Goal: Task Accomplishment & Management: Use online tool/utility

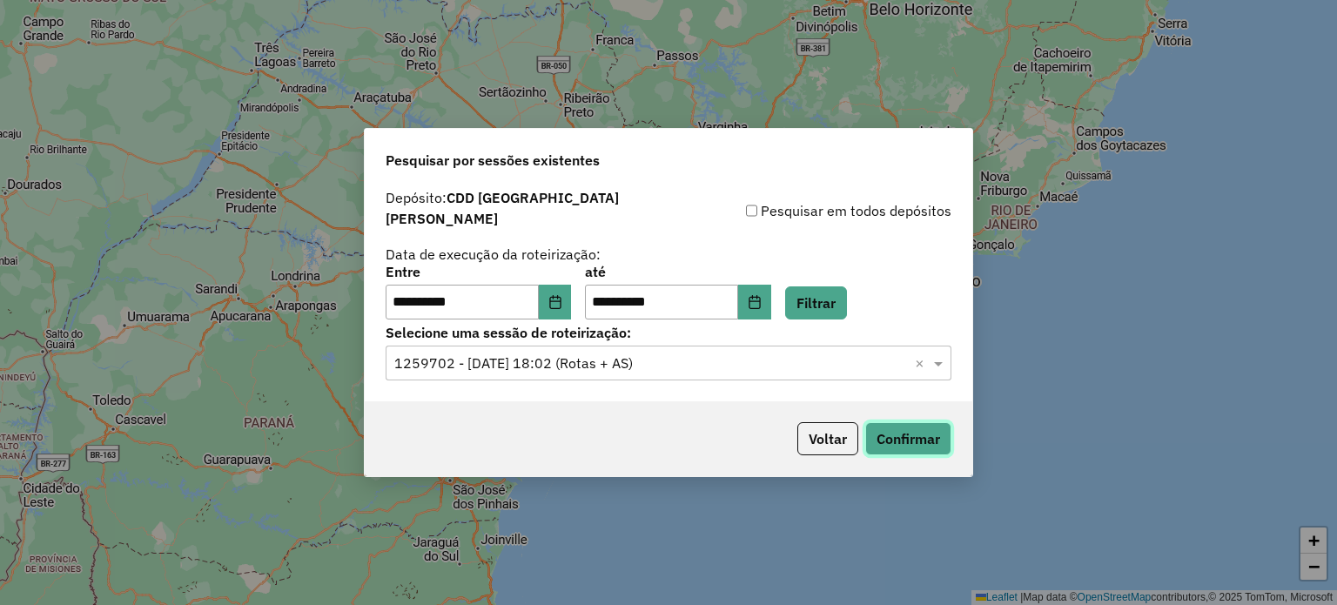
click at [884, 422] on button "Confirmar" at bounding box center [908, 438] width 86 height 33
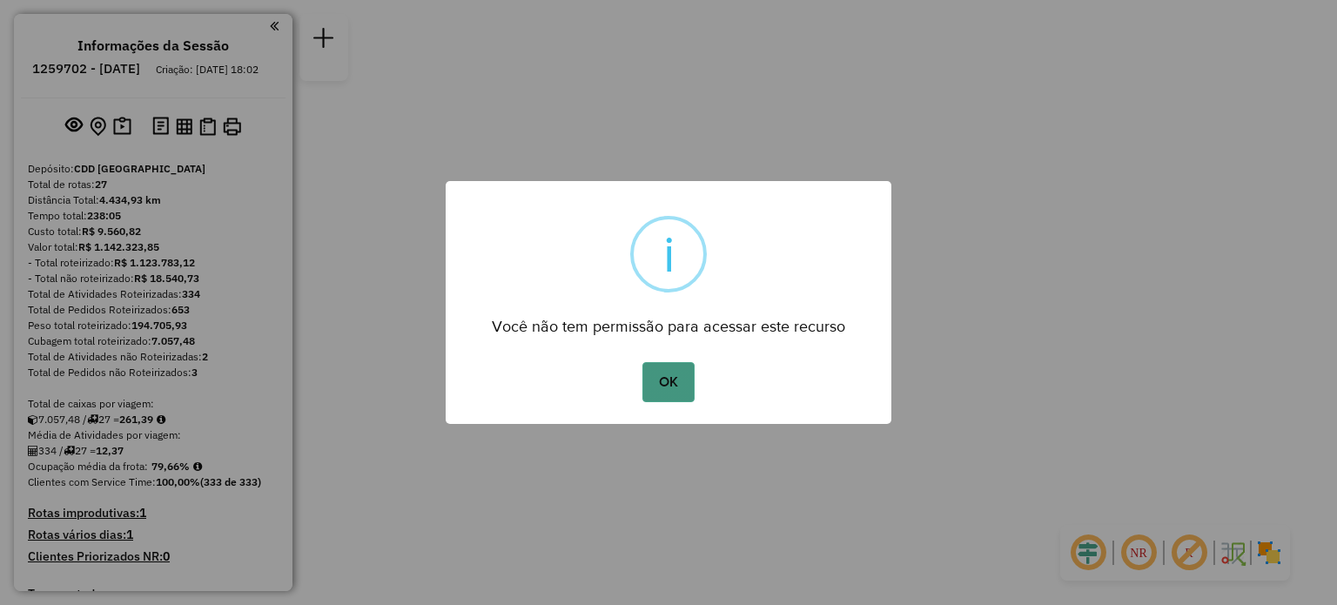
click at [677, 368] on button "OK" at bounding box center [667, 382] width 51 height 40
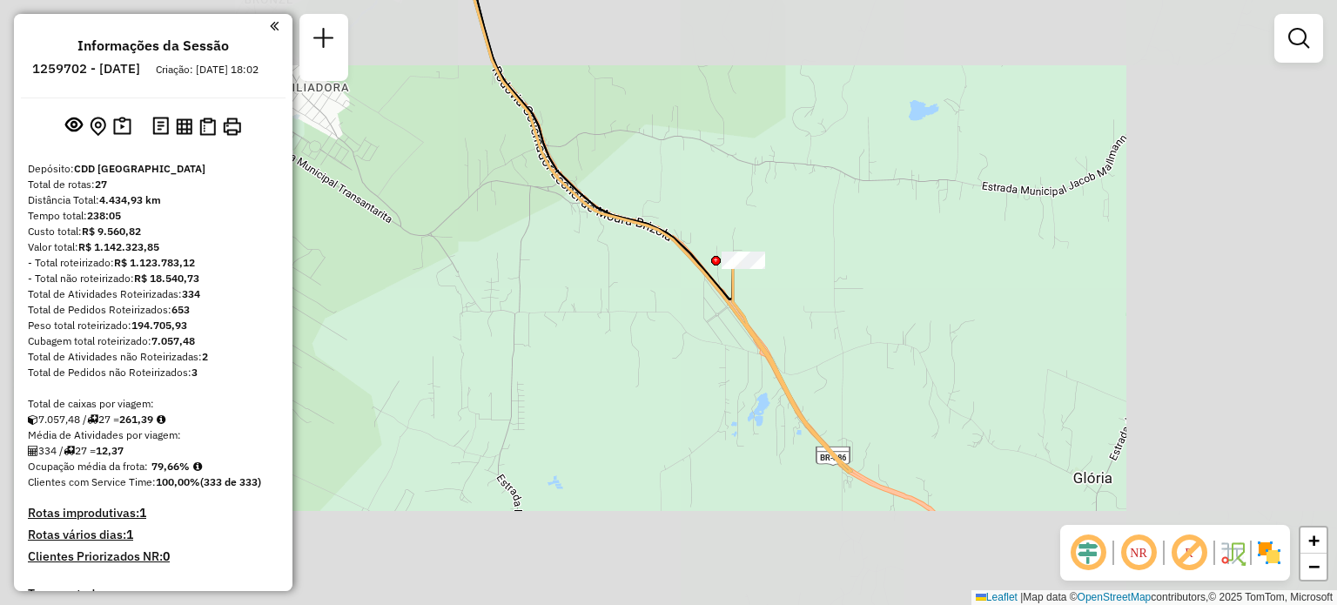
drag, startPoint x: 588, startPoint y: 275, endPoint x: 893, endPoint y: 272, distance: 304.7
click at [891, 272] on div "Janela de atendimento Grade de atendimento Capacidade Transportadoras Veículos …" at bounding box center [668, 302] width 1337 height 605
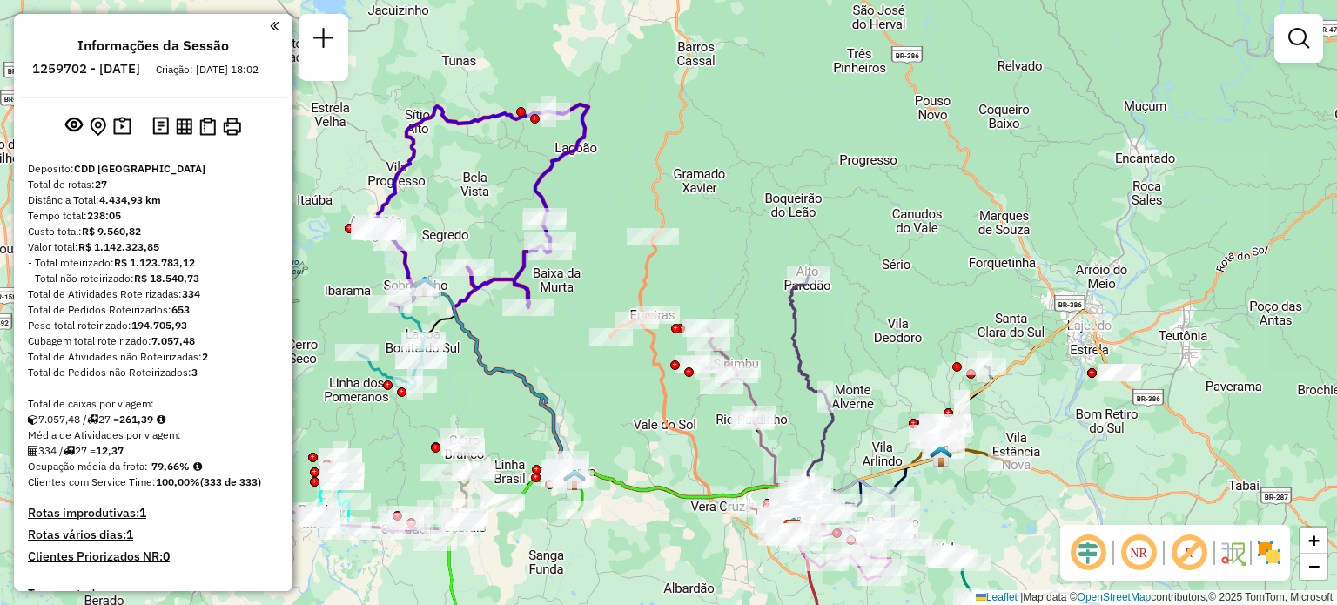
drag, startPoint x: 674, startPoint y: 357, endPoint x: 877, endPoint y: 417, distance: 212.4
click at [877, 417] on div "Janela de atendimento Grade de atendimento Capacidade Transportadoras Veículos …" at bounding box center [668, 302] width 1337 height 605
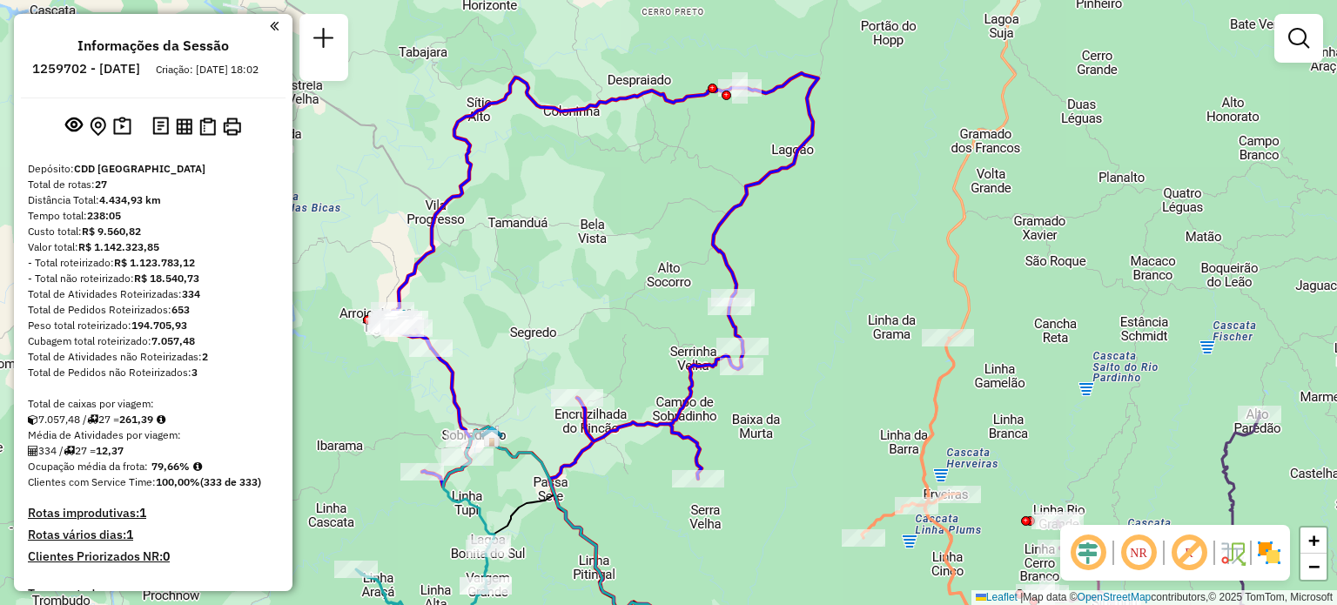
drag, startPoint x: 669, startPoint y: 214, endPoint x: 780, endPoint y: 293, distance: 136.7
click at [780, 293] on div "Janela de atendimento Grade de atendimento Capacidade Transportadoras Veículos …" at bounding box center [668, 302] width 1337 height 605
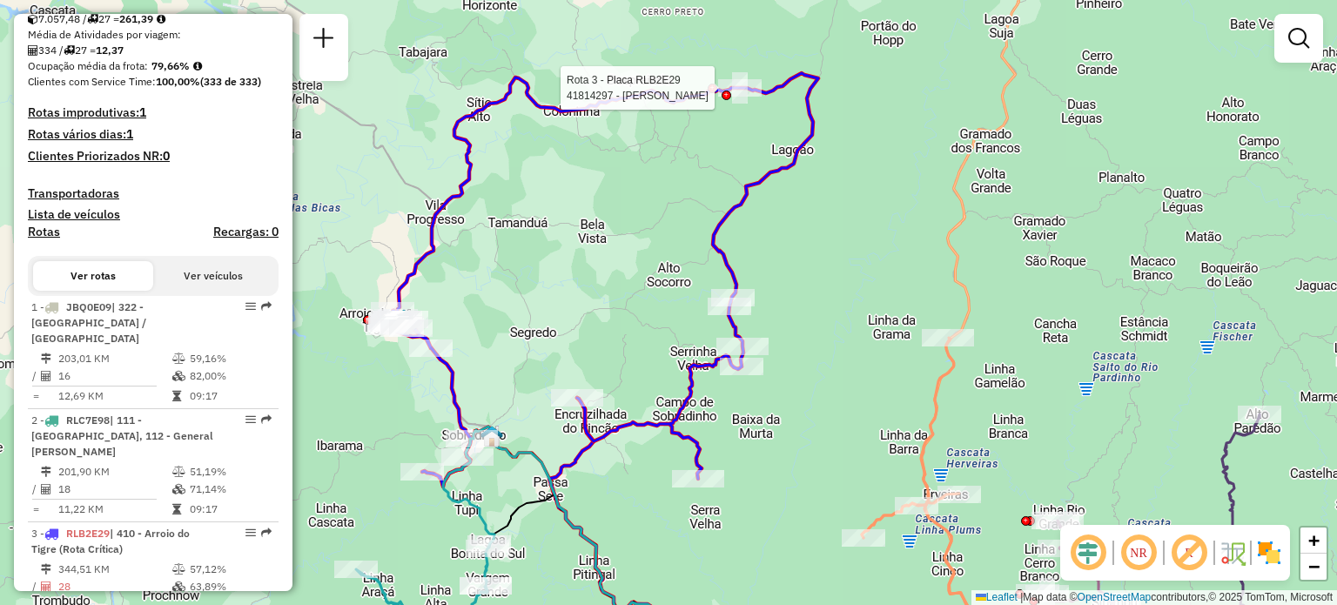
select select "**********"
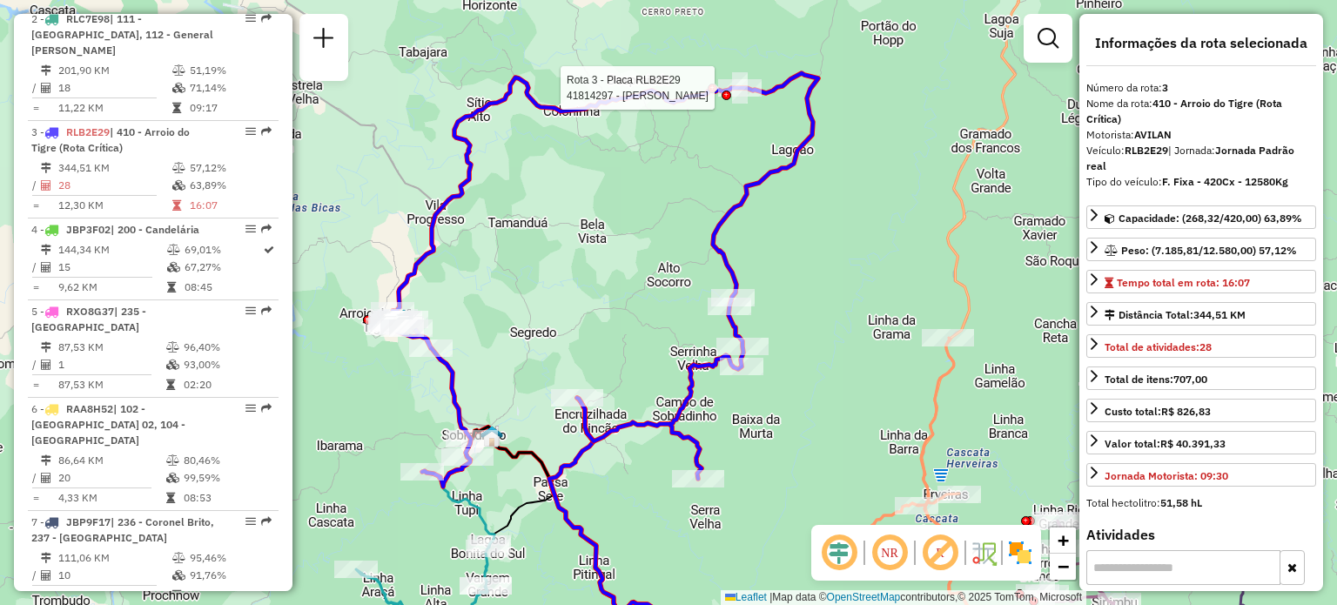
scroll to position [891, 0]
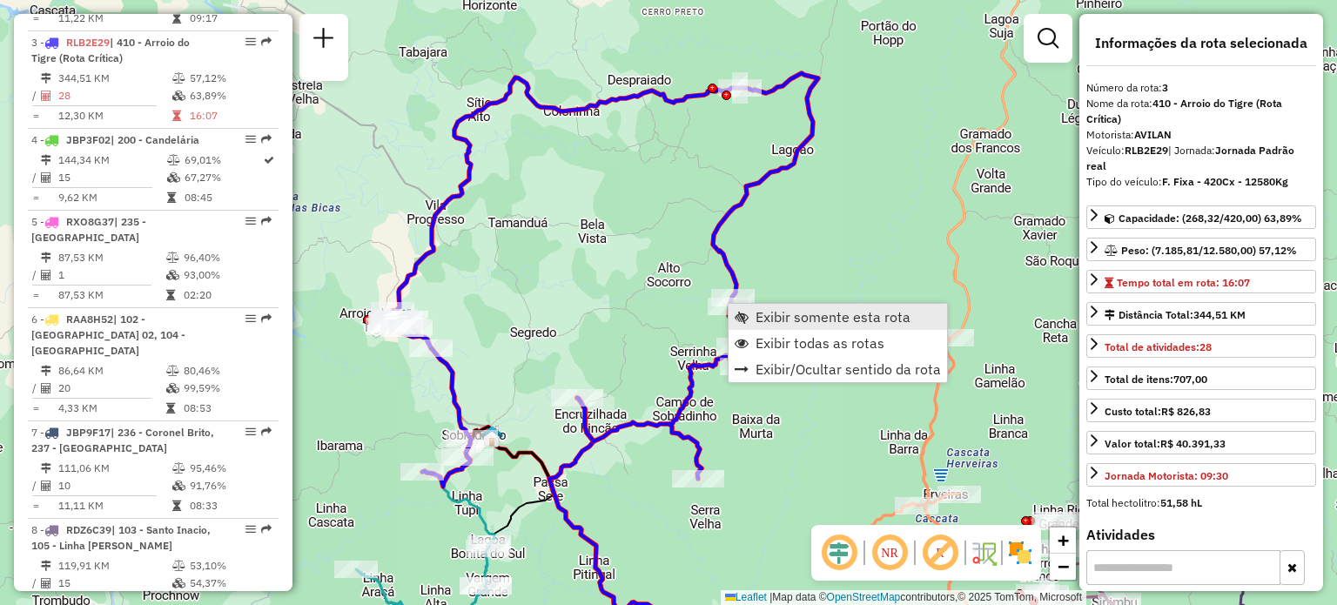
click at [790, 319] on span "Exibir somente esta rota" at bounding box center [833, 317] width 155 height 14
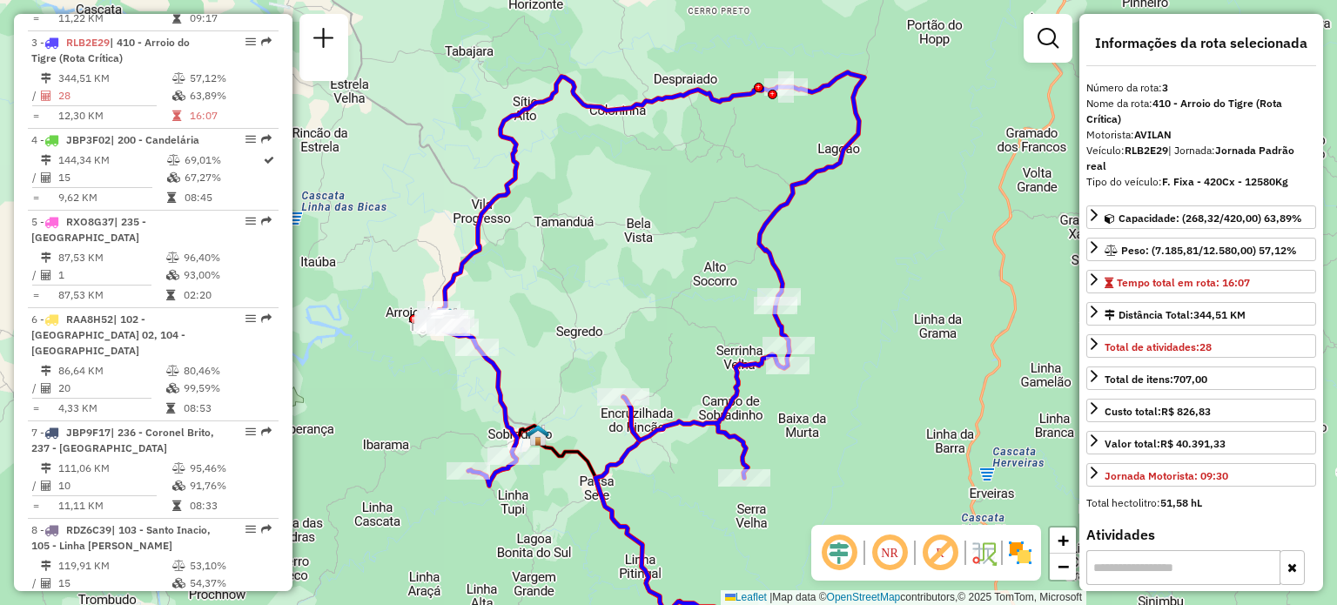
drag, startPoint x: 641, startPoint y: 175, endPoint x: 559, endPoint y: 271, distance: 126.0
click at [559, 271] on div "Janela de atendimento Grade de atendimento Capacidade Transportadoras Veículos …" at bounding box center [668, 302] width 1337 height 605
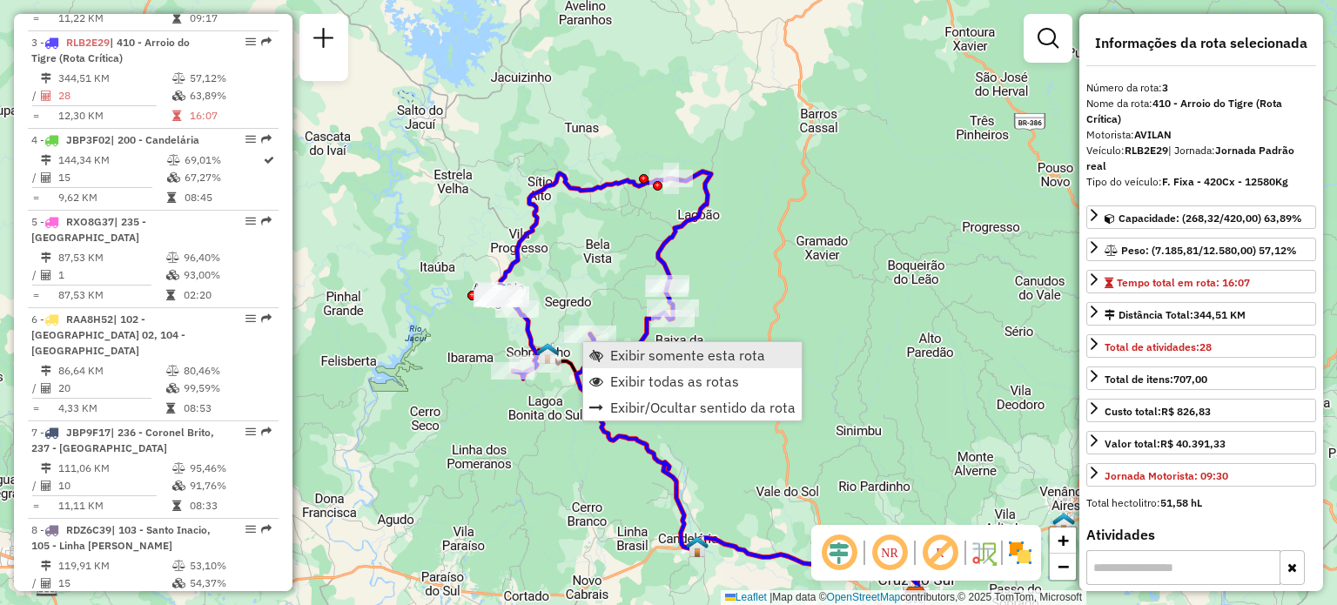
click at [623, 360] on span "Exibir somente esta rota" at bounding box center [687, 355] width 155 height 14
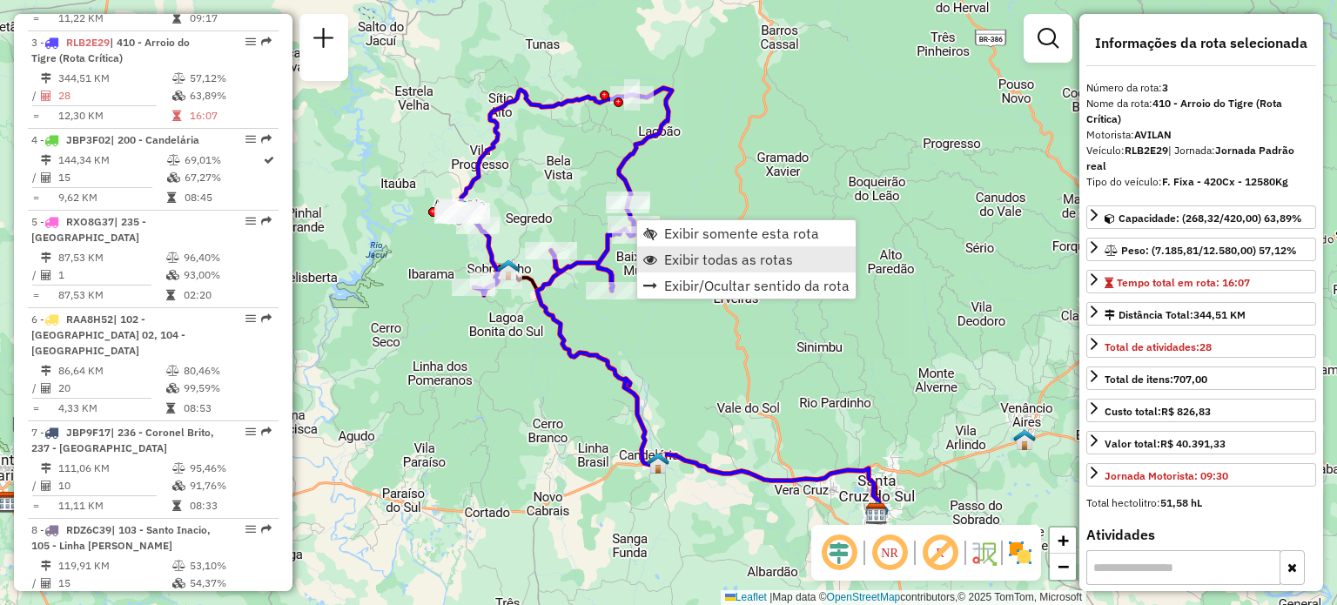
click at [698, 254] on span "Exibir todas as rotas" at bounding box center [728, 259] width 129 height 14
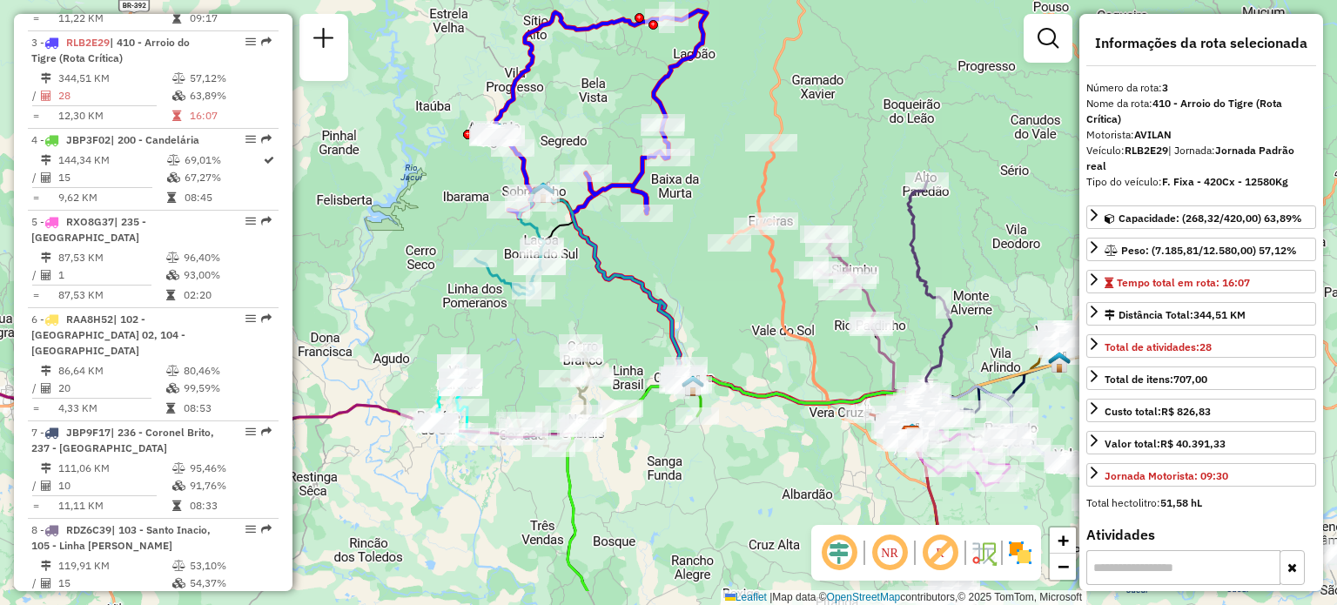
drag, startPoint x: 665, startPoint y: 316, endPoint x: 696, endPoint y: 275, distance: 51.5
click at [705, 265] on icon at bounding box center [725, 313] width 382 height 252
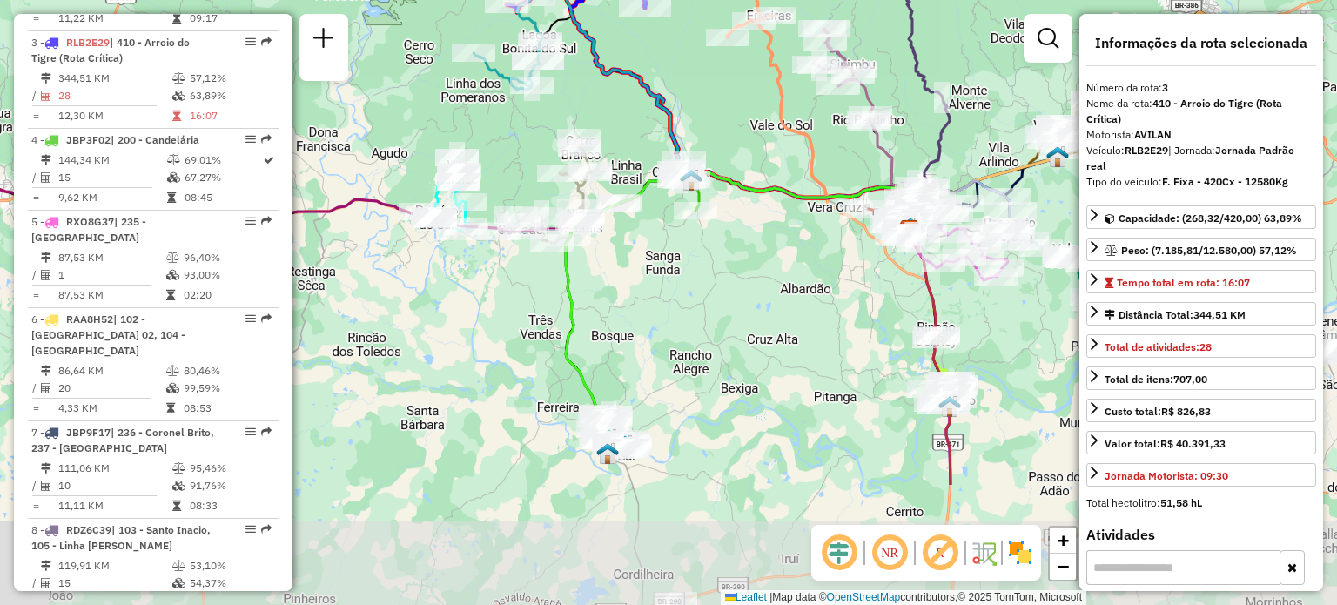
drag, startPoint x: 733, startPoint y: 513, endPoint x: 683, endPoint y: 326, distance: 192.8
click at [683, 326] on div "Janela de atendimento Grade de atendimento Capacidade Transportadoras Veículos …" at bounding box center [668, 302] width 1337 height 605
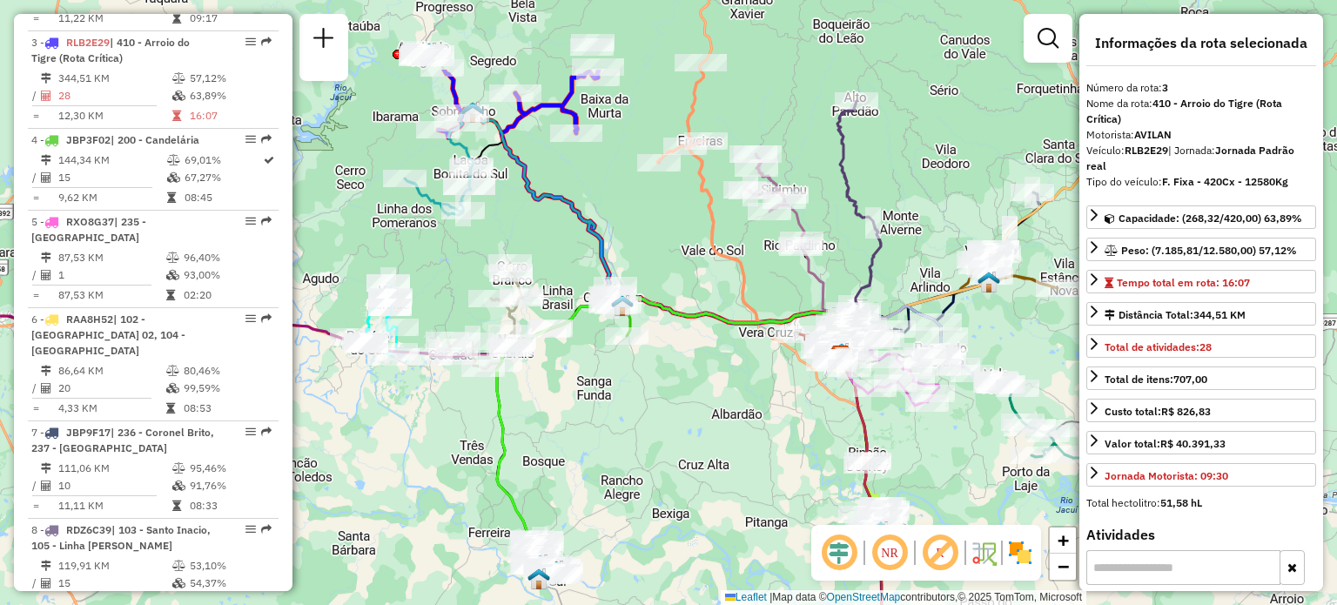
drag, startPoint x: 751, startPoint y: 273, endPoint x: 684, endPoint y: 404, distance: 146.8
click at [684, 404] on div "Janela de atendimento Grade de atendimento Capacidade Transportadoras Veículos …" at bounding box center [668, 302] width 1337 height 605
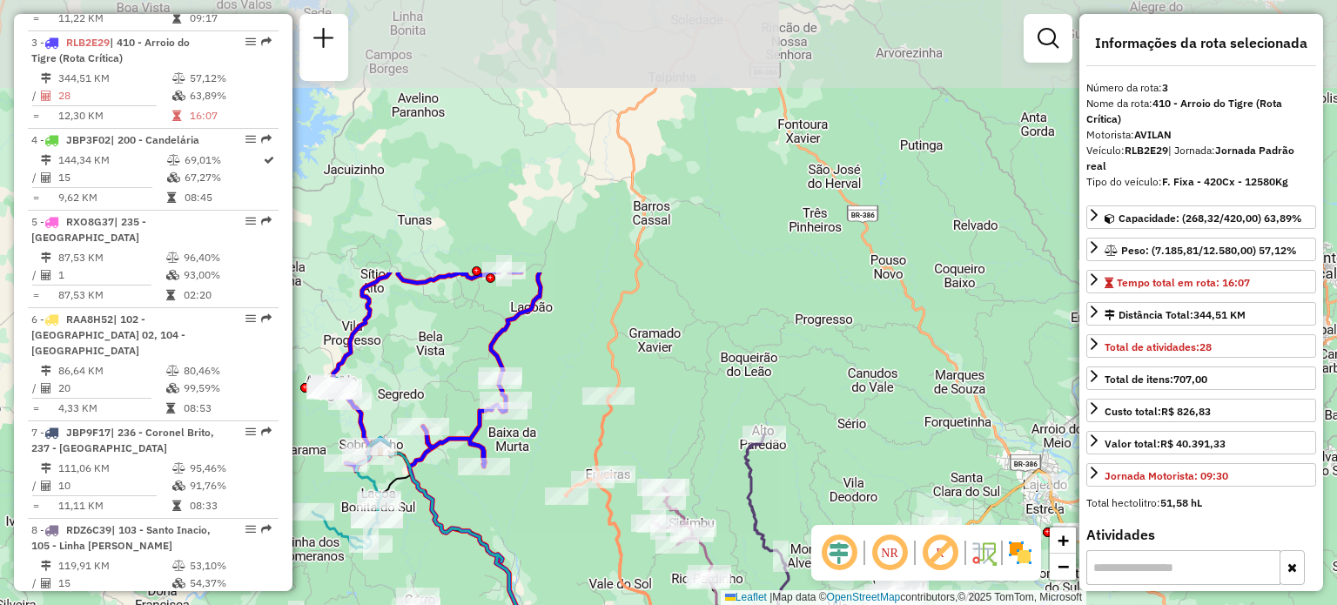
drag, startPoint x: 734, startPoint y: 187, endPoint x: 674, endPoint y: 434, distance: 253.6
click at [674, 434] on div "Janela de atendimento Grade de atendimento Capacidade Transportadoras Veículos …" at bounding box center [668, 302] width 1337 height 605
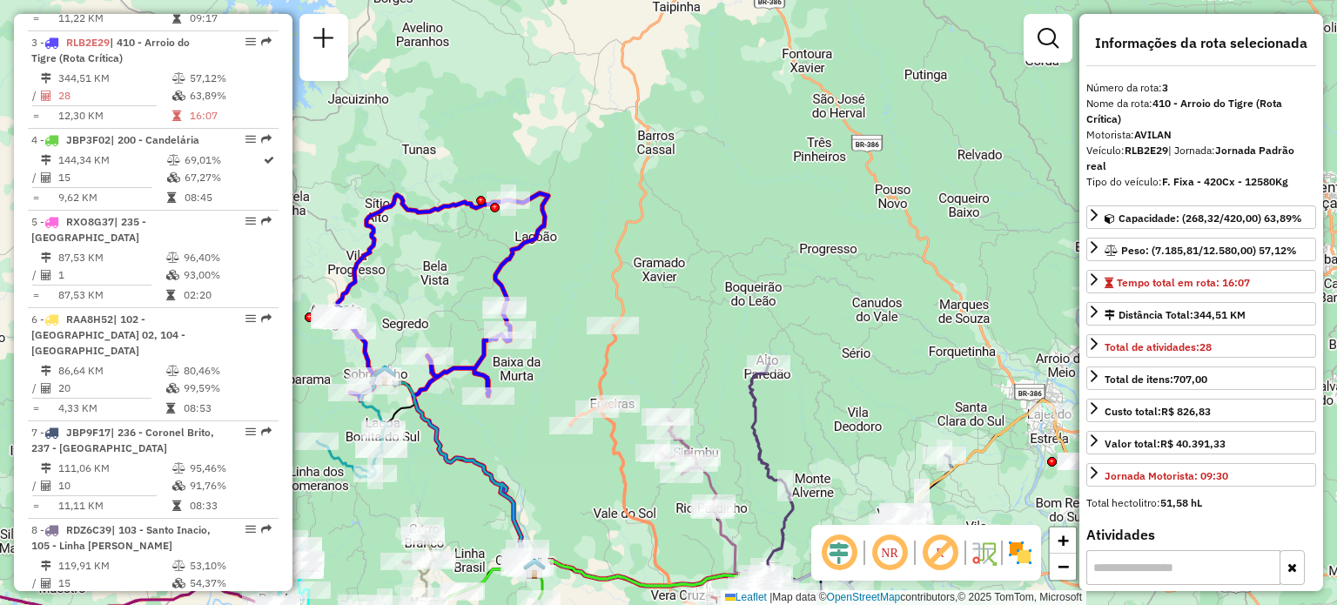
drag, startPoint x: 658, startPoint y: 380, endPoint x: 644, endPoint y: 240, distance: 140.0
click at [644, 241] on div "Janela de atendimento Grade de atendimento Capacidade Transportadoras Veículos …" at bounding box center [668, 302] width 1337 height 605
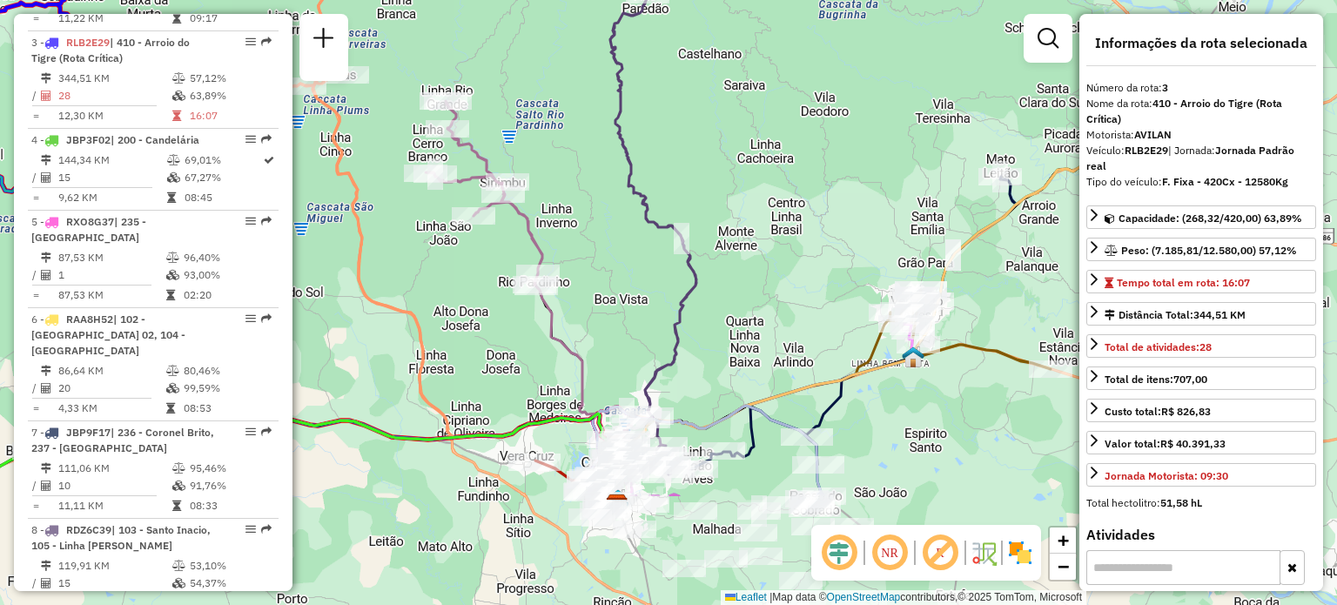
drag, startPoint x: 723, startPoint y: 217, endPoint x: 689, endPoint y: 140, distance: 83.4
click at [690, 149] on div "Janela de atendimento Grade de atendimento Capacidade Transportadoras Veículos …" at bounding box center [668, 302] width 1337 height 605
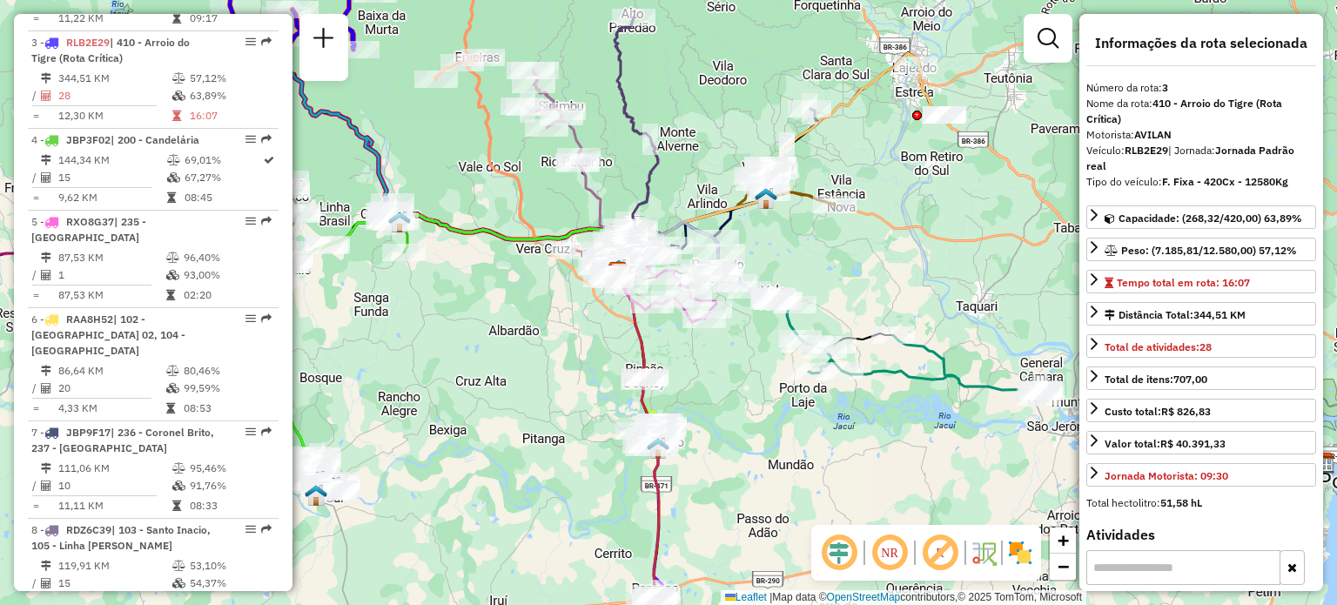
click at [892, 302] on div "Janela de atendimento Grade de atendimento Capacidade Transportadoras Veículos …" at bounding box center [668, 302] width 1337 height 605
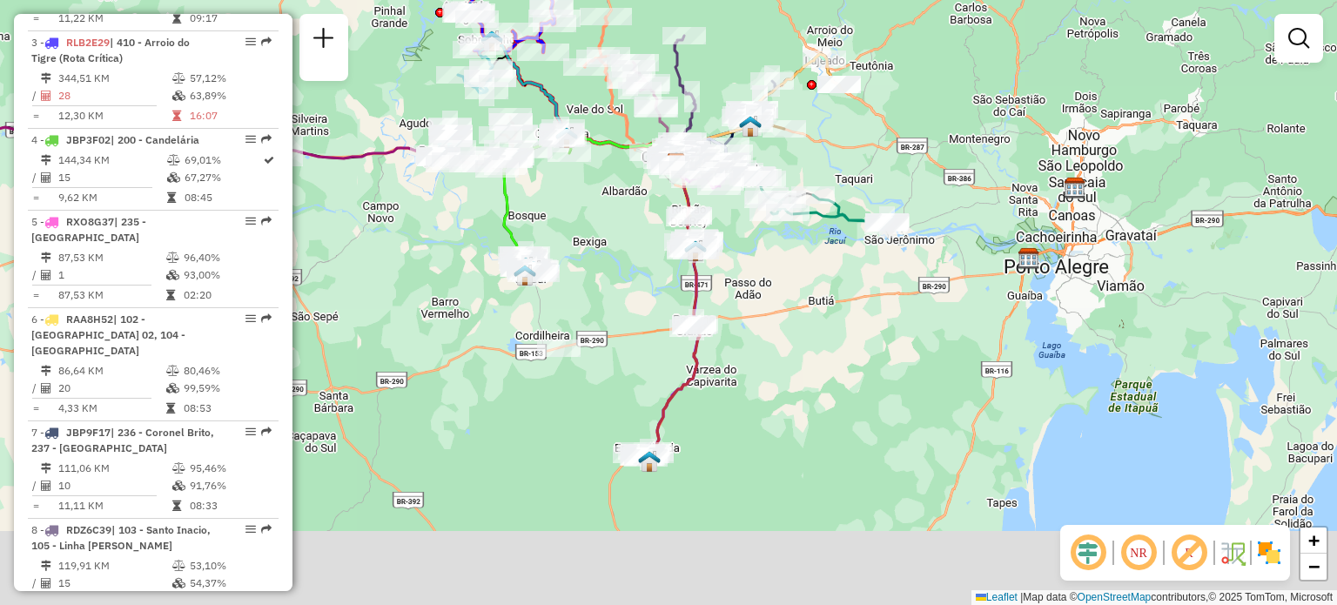
drag, startPoint x: 652, startPoint y: 541, endPoint x: 738, endPoint y: 427, distance: 142.2
click at [736, 431] on div "Janela de atendimento Grade de atendimento Capacidade Transportadoras Veículos …" at bounding box center [668, 302] width 1337 height 605
